Goal: Task Accomplishment & Management: Manage account settings

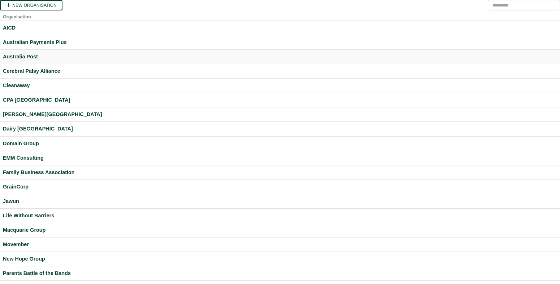
click at [26, 55] on div "Australia Post" at bounding box center [280, 57] width 554 height 8
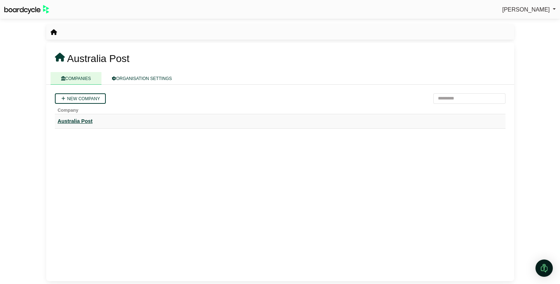
click at [79, 124] on div "Australia Post" at bounding box center [280, 121] width 445 height 8
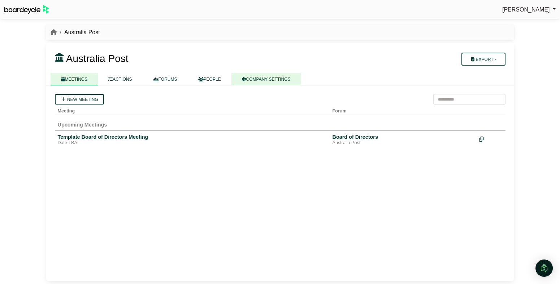
click at [273, 76] on link "COMPANY SETTINGS" at bounding box center [266, 79] width 70 height 13
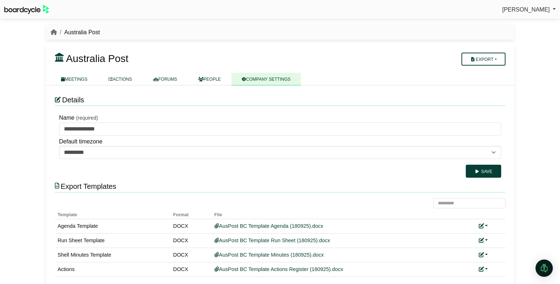
scroll to position [9, 0]
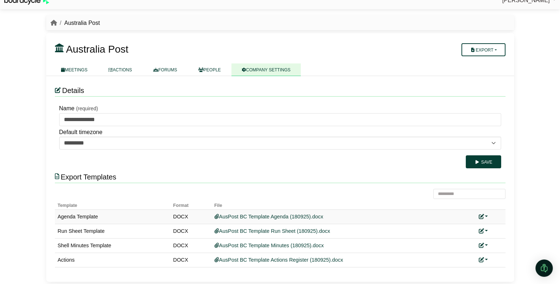
click at [486, 216] on link at bounding box center [483, 217] width 9 height 6
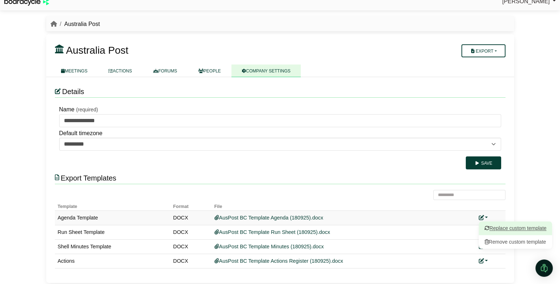
click at [495, 226] on link "Replace custom template" at bounding box center [516, 229] width 74 height 14
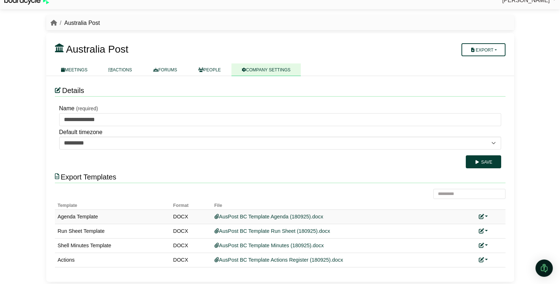
scroll to position [9, 0]
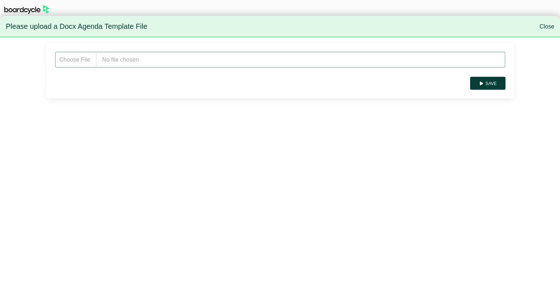
click at [176, 60] on input "file" at bounding box center [280, 60] width 451 height 16
type input "**********"
click at [487, 83] on button "Save" at bounding box center [487, 83] width 35 height 13
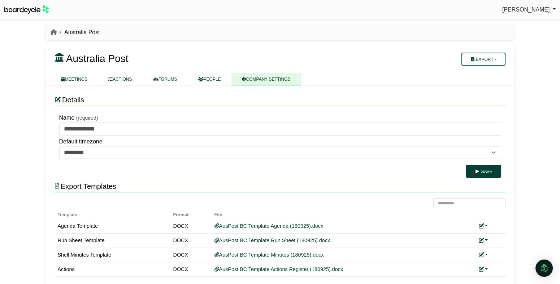
scroll to position [9, 0]
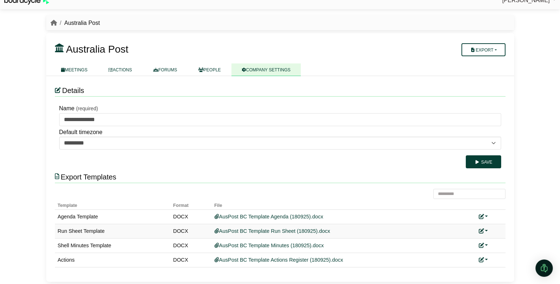
click at [486, 229] on link at bounding box center [483, 232] width 9 height 6
click at [506, 240] on link "Replace custom template" at bounding box center [516, 242] width 74 height 14
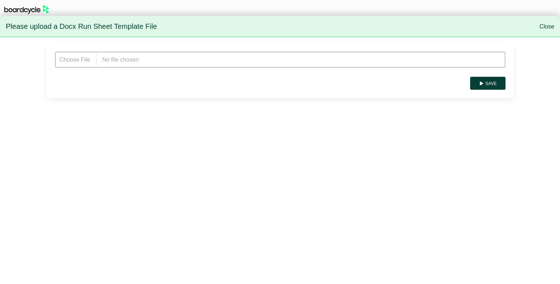
click at [155, 61] on input "file" at bounding box center [280, 60] width 451 height 16
type input "**********"
click at [498, 85] on button "Save" at bounding box center [487, 83] width 35 height 13
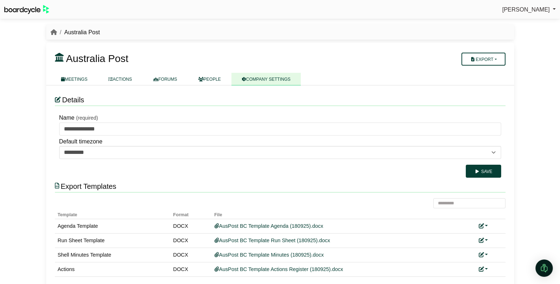
scroll to position [9, 0]
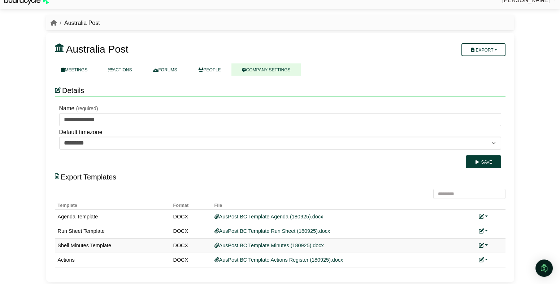
click at [484, 244] on link at bounding box center [483, 246] width 9 height 6
click at [500, 252] on link "Replace custom template" at bounding box center [516, 256] width 74 height 14
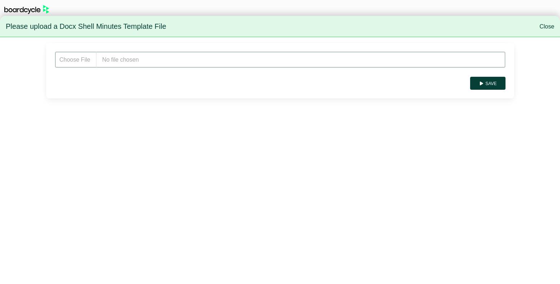
click at [165, 61] on input "file" at bounding box center [280, 60] width 451 height 16
type input "**********"
click at [491, 86] on button "Save" at bounding box center [487, 83] width 35 height 13
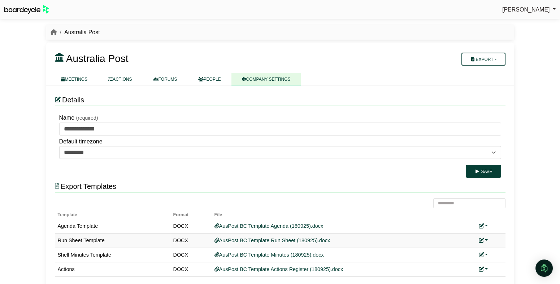
scroll to position [9, 0]
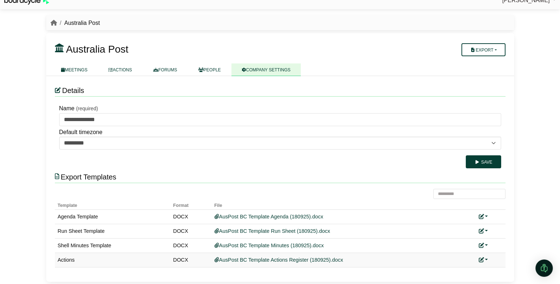
click at [486, 261] on link at bounding box center [483, 260] width 9 height 6
click at [502, 237] on link "Replace custom template" at bounding box center [516, 236] width 74 height 14
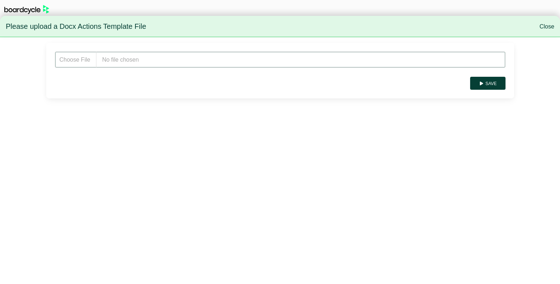
click at [139, 61] on input "file" at bounding box center [280, 60] width 451 height 16
type input "**********"
click at [492, 85] on button "Save" at bounding box center [487, 83] width 35 height 13
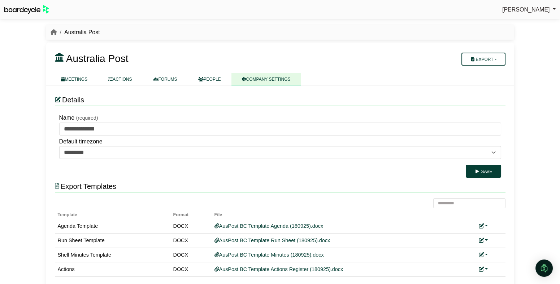
click at [292, 186] on div "Export Templates" at bounding box center [280, 187] width 451 height 12
click at [83, 78] on link "MEETINGS" at bounding box center [75, 79] width 48 height 13
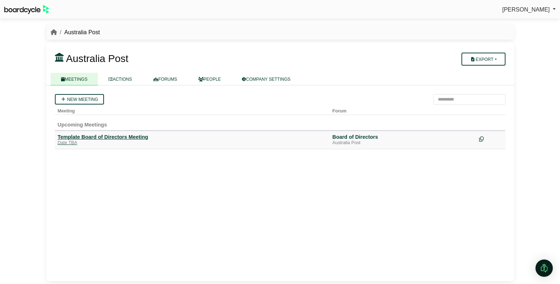
click at [94, 137] on div "Template Board of Directors Meeting" at bounding box center [192, 137] width 269 height 6
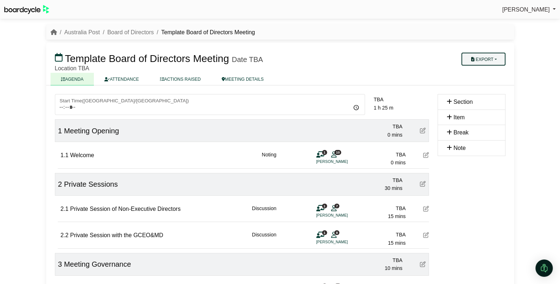
click at [498, 56] on button "Export" at bounding box center [483, 59] width 44 height 13
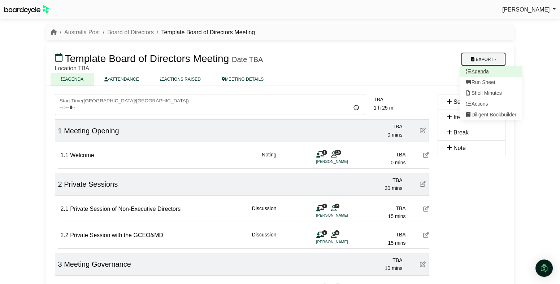
click at [493, 71] on link "Agenda" at bounding box center [490, 71] width 63 height 11
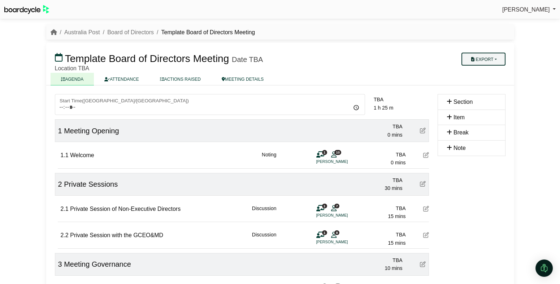
click at [499, 60] on button "Export" at bounding box center [483, 59] width 44 height 13
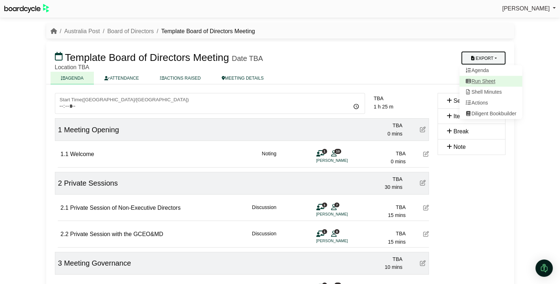
click at [496, 83] on link "Run Sheet" at bounding box center [490, 81] width 63 height 11
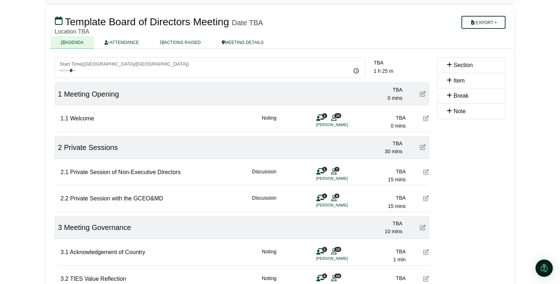
scroll to position [47, 0]
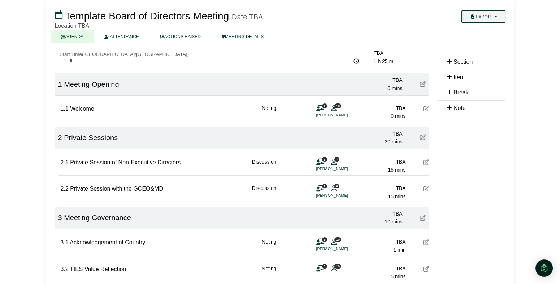
click at [495, 14] on button "Export" at bounding box center [483, 16] width 44 height 13
click at [488, 51] on link "Shell Minutes" at bounding box center [490, 50] width 63 height 11
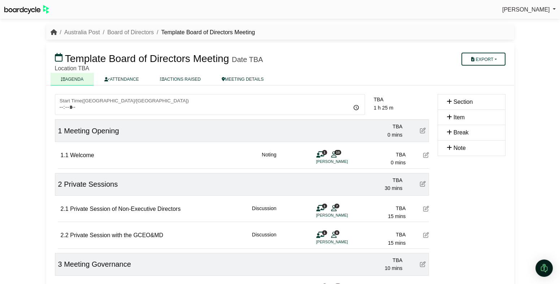
click at [54, 33] on icon "breadcrumb" at bounding box center [54, 32] width 6 height 6
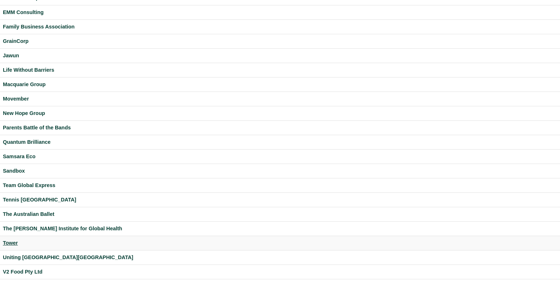
scroll to position [146, 0]
click at [14, 240] on div "Tower" at bounding box center [280, 243] width 554 height 8
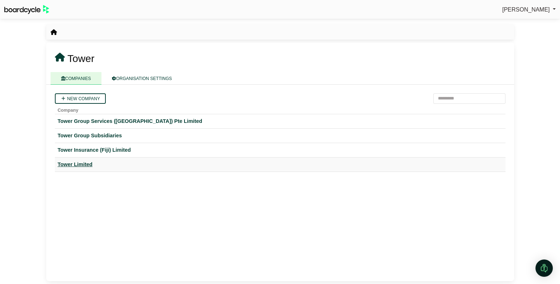
click at [77, 164] on div "Tower Limited" at bounding box center [280, 165] width 445 height 8
